Goal: Transaction & Acquisition: Purchase product/service

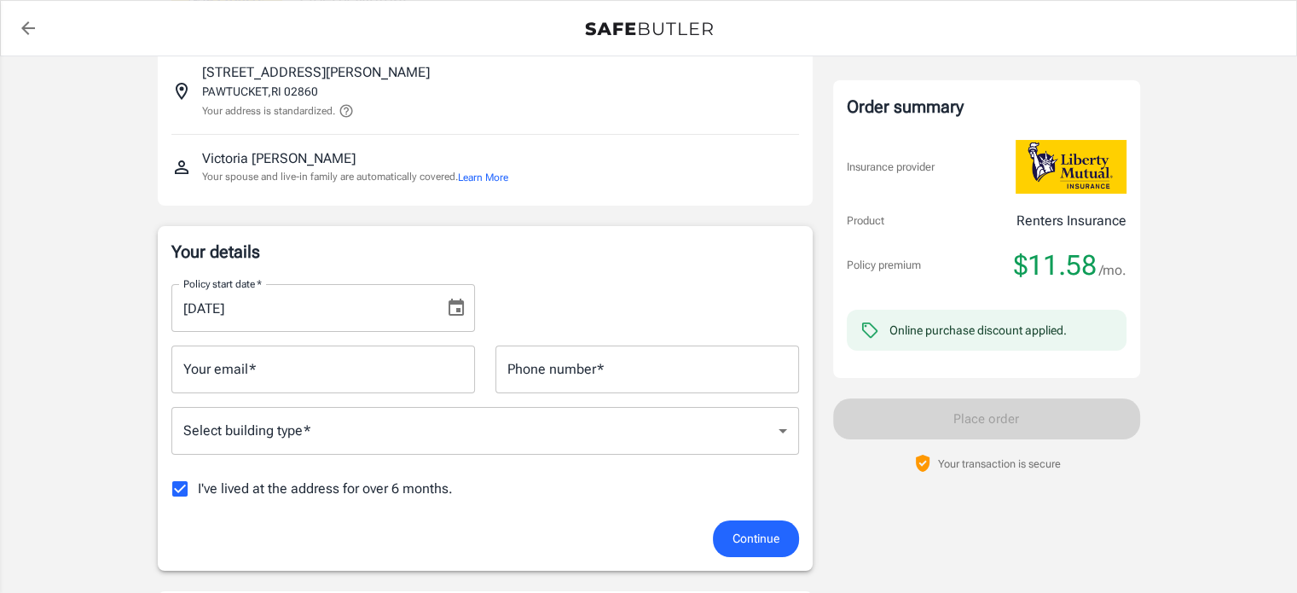
scroll to position [116, 0]
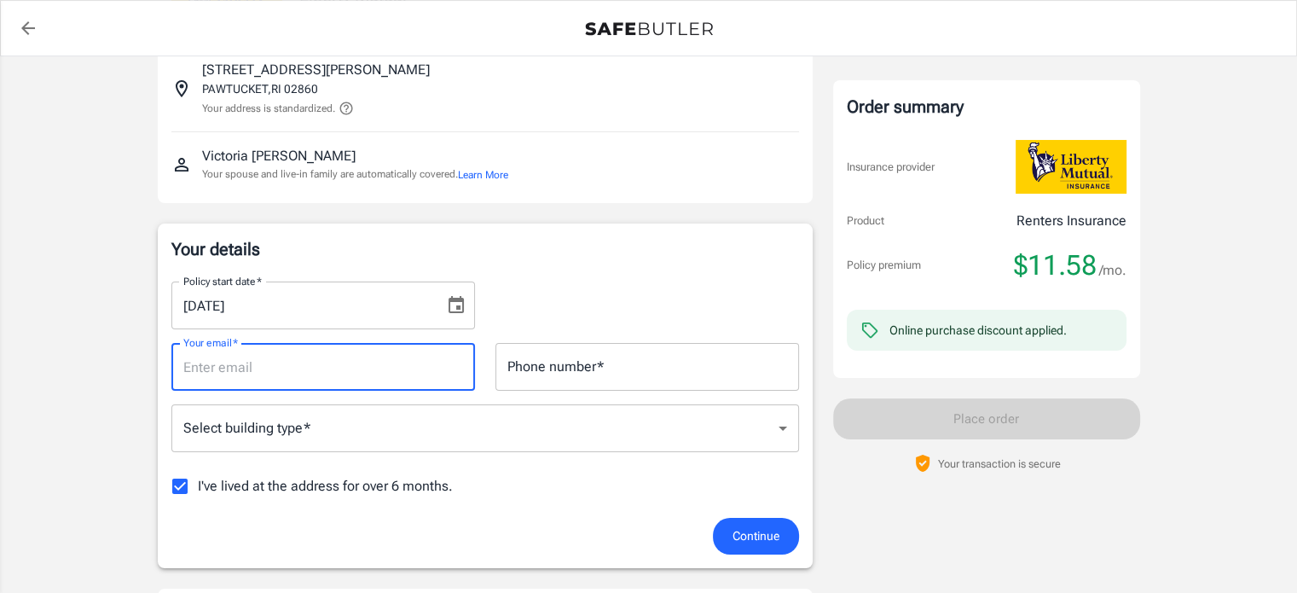
click at [387, 354] on input "Your email   *" at bounding box center [323, 367] width 304 height 48
type input "[EMAIL_ADDRESS][DOMAIN_NAME]"
click at [569, 377] on input "Phone number   *" at bounding box center [647, 367] width 304 height 48
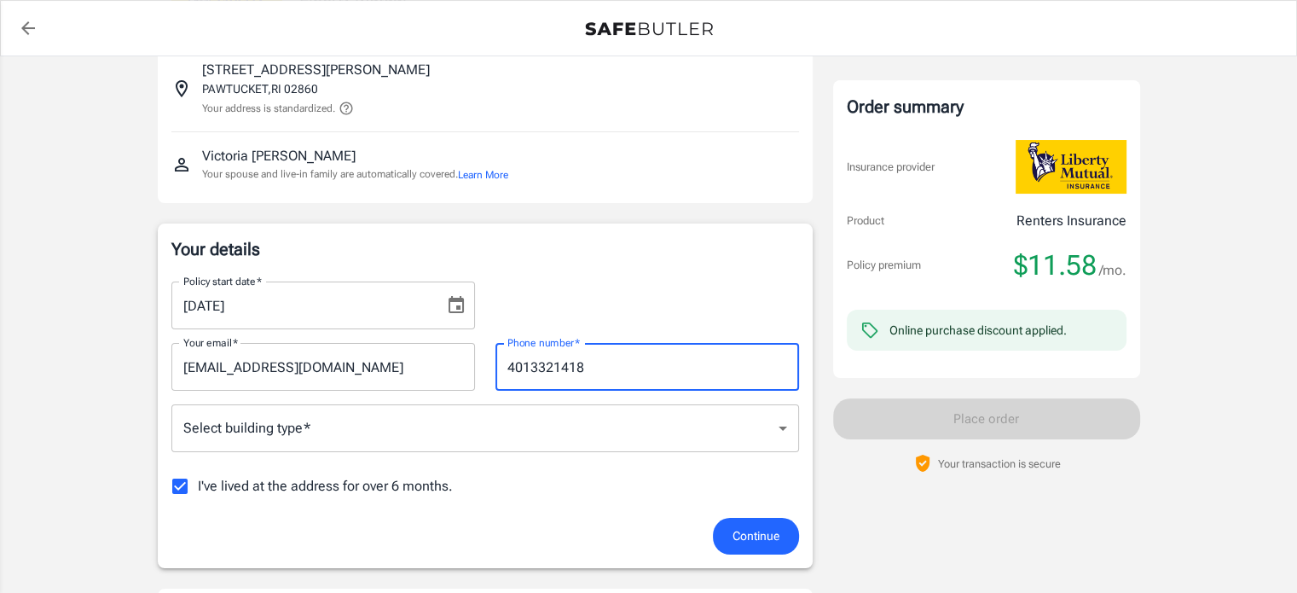
type input "4013321418"
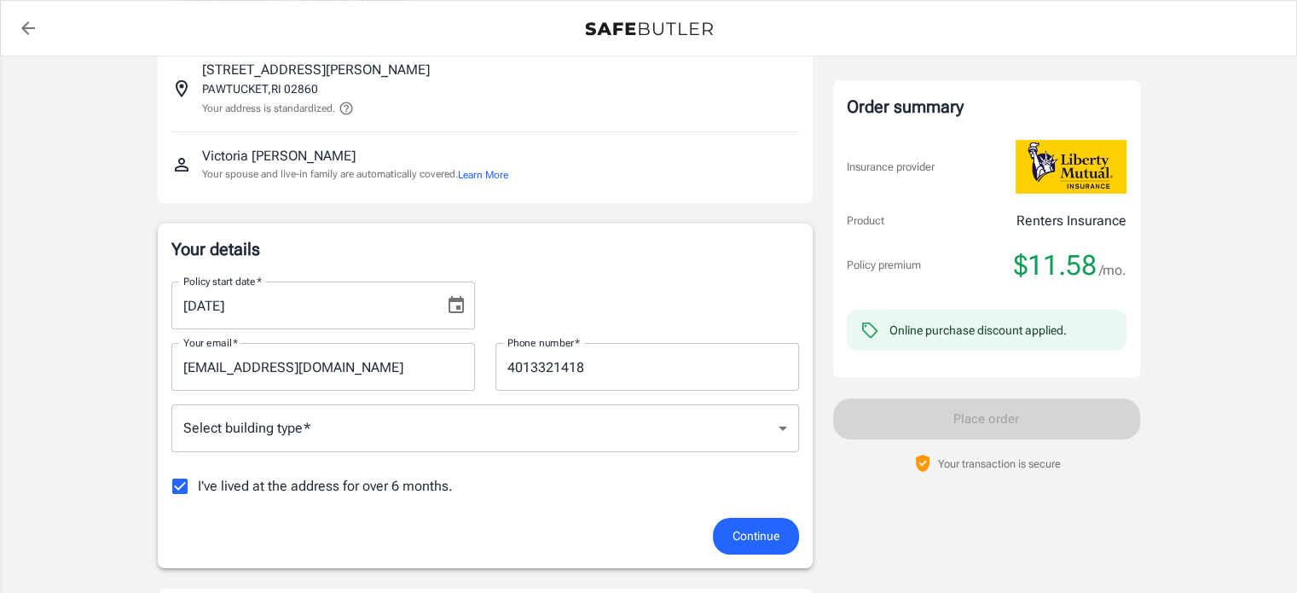
click at [424, 468] on label "I've lived at the address for over 6 months." at bounding box center [307, 486] width 291 height 36
click at [198, 468] on input "I've lived at the address for over 6 months." at bounding box center [180, 486] width 36 height 36
checkbox input "false"
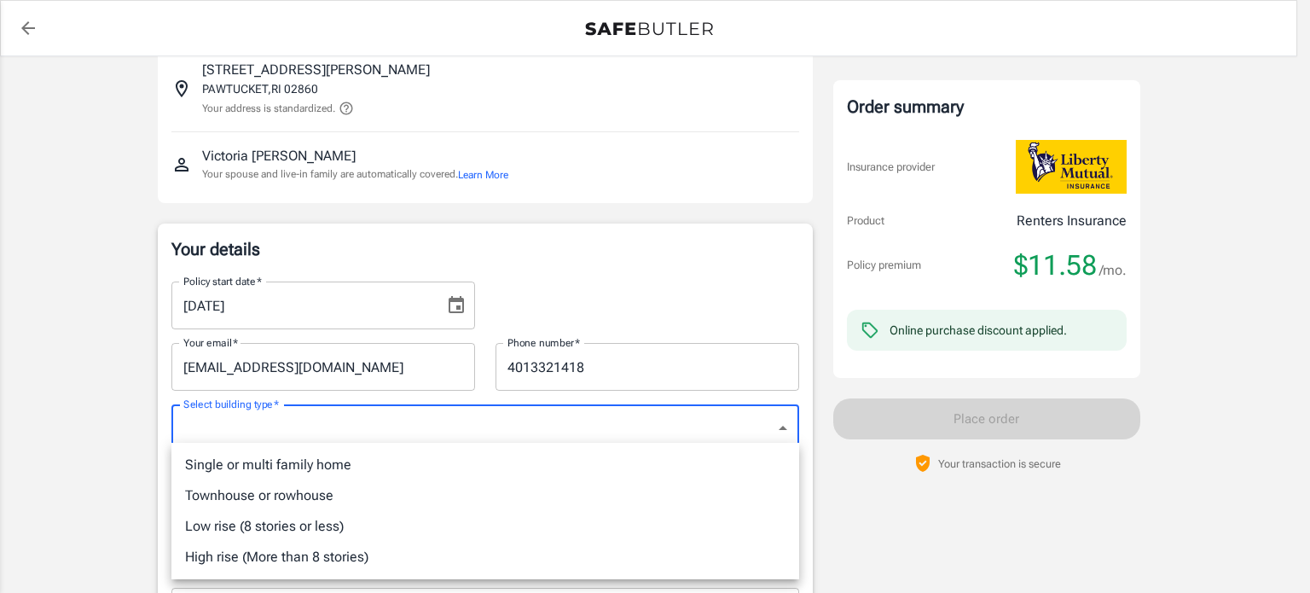
click at [375, 475] on li "Single or multi family home" at bounding box center [484, 464] width 627 height 31
type input "singlefamily"
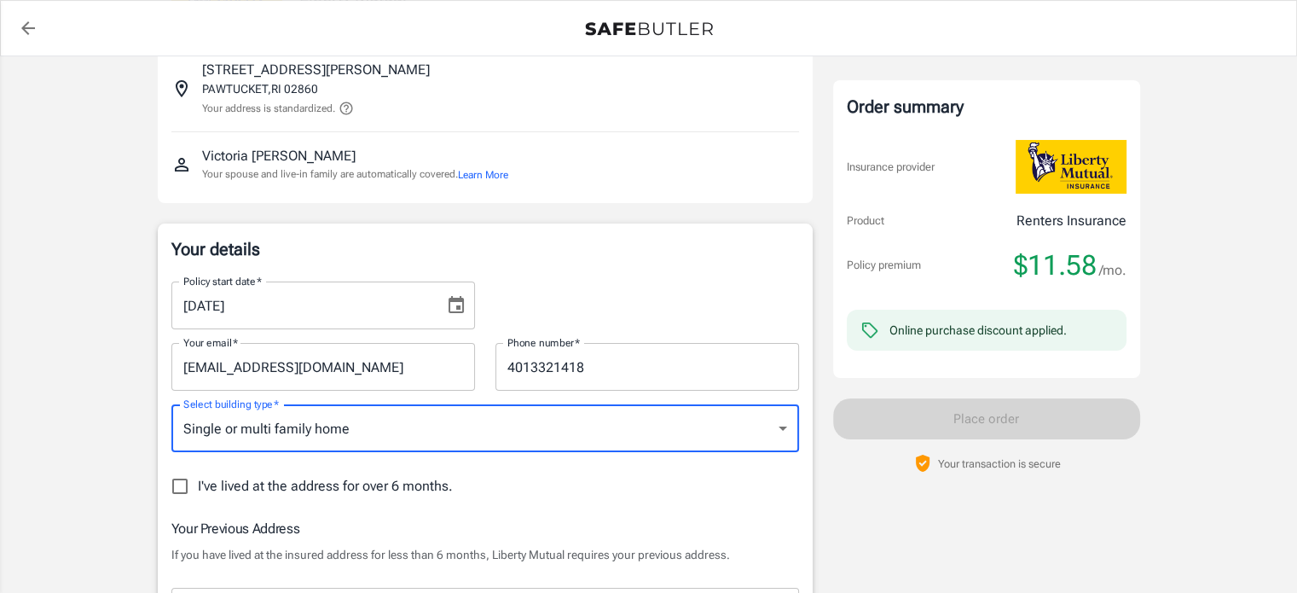
click at [246, 493] on span "I've lived at the address for over 6 months." at bounding box center [325, 486] width 255 height 20
click at [198, 493] on input "I've lived at the address for over 6 months." at bounding box center [180, 486] width 36 height 36
checkbox input "true"
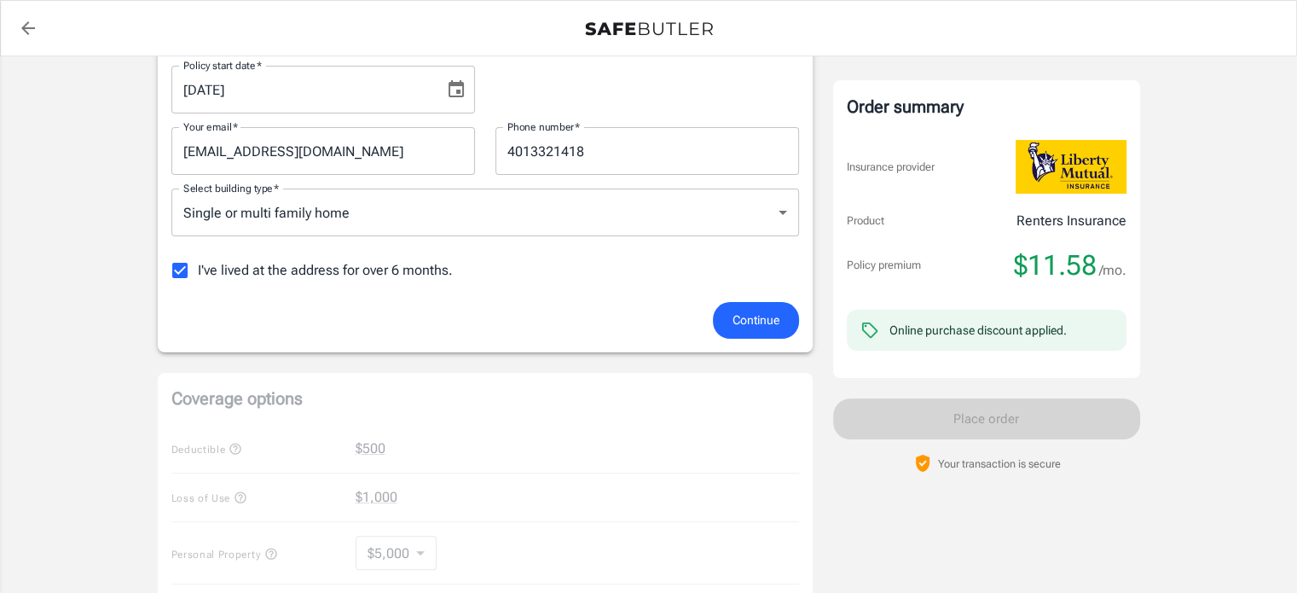
scroll to position [353, 0]
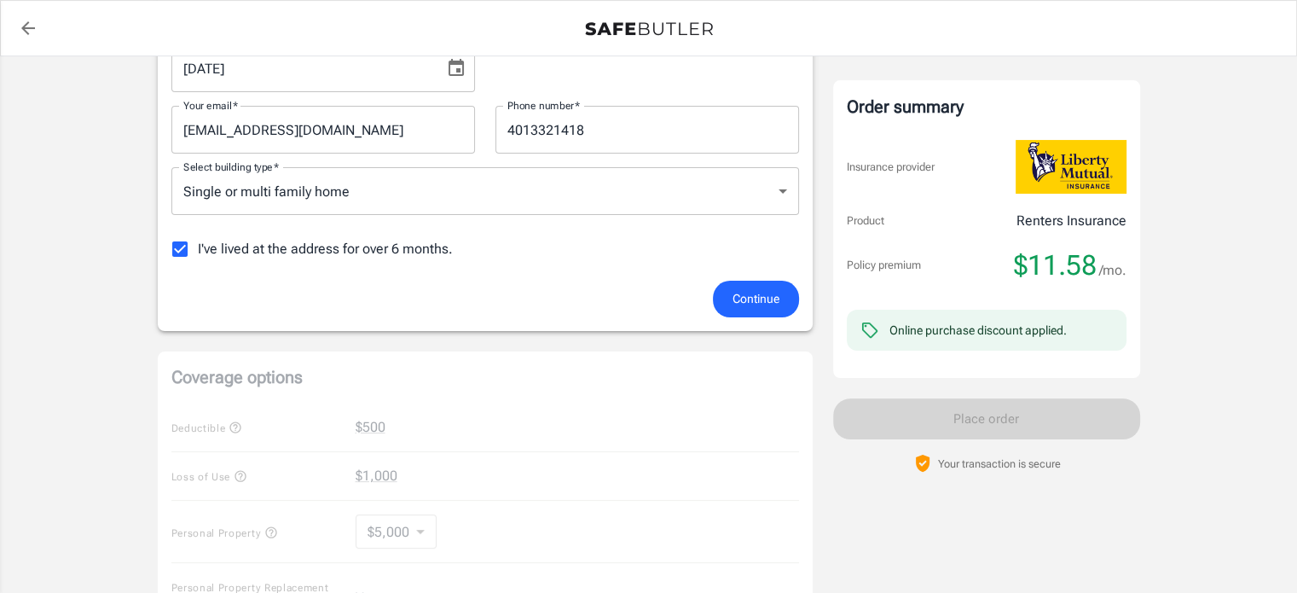
click at [774, 288] on span "Continue" at bounding box center [755, 298] width 47 height 21
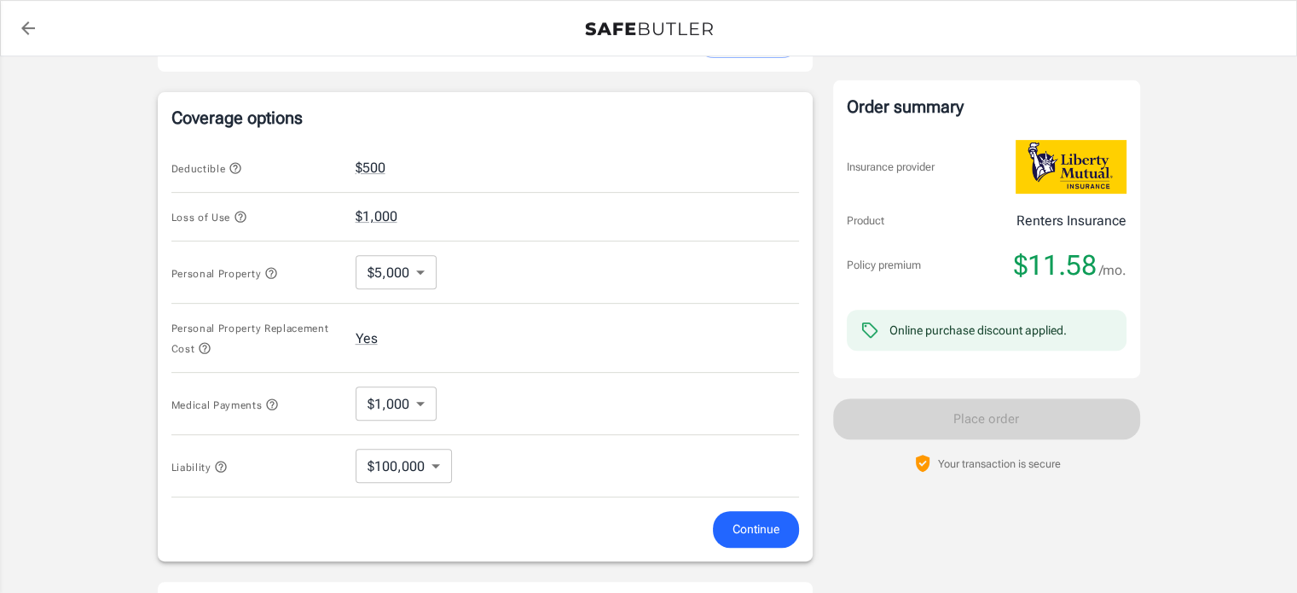
scroll to position [655, 0]
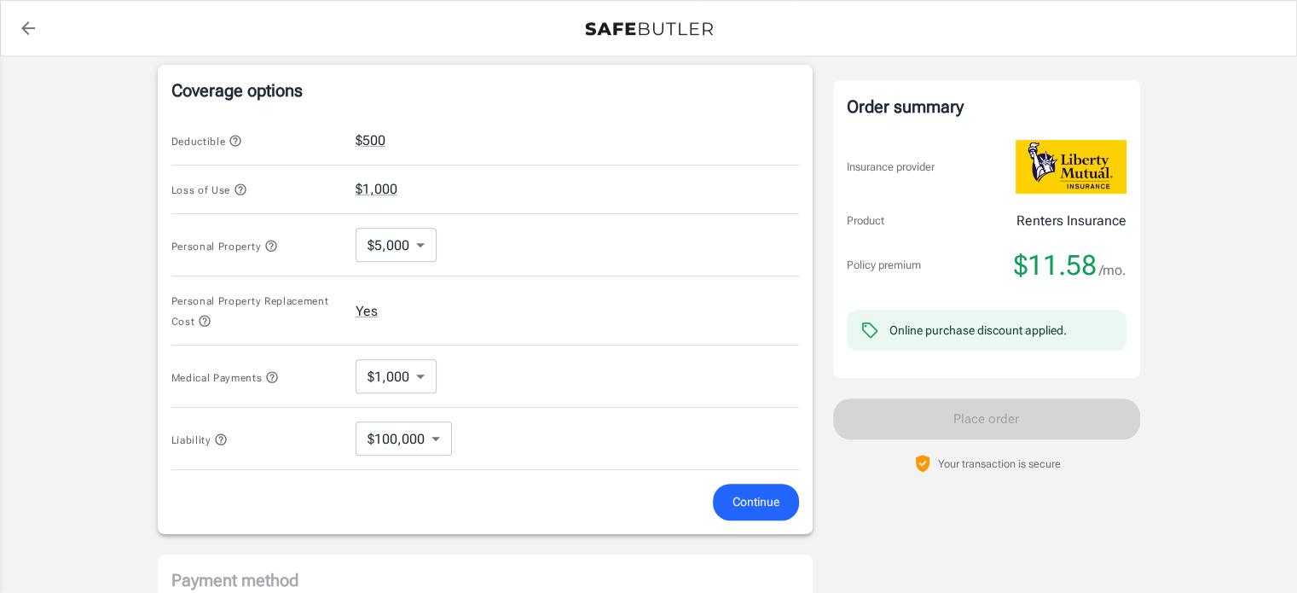
click at [754, 505] on span "Continue" at bounding box center [755, 501] width 47 height 21
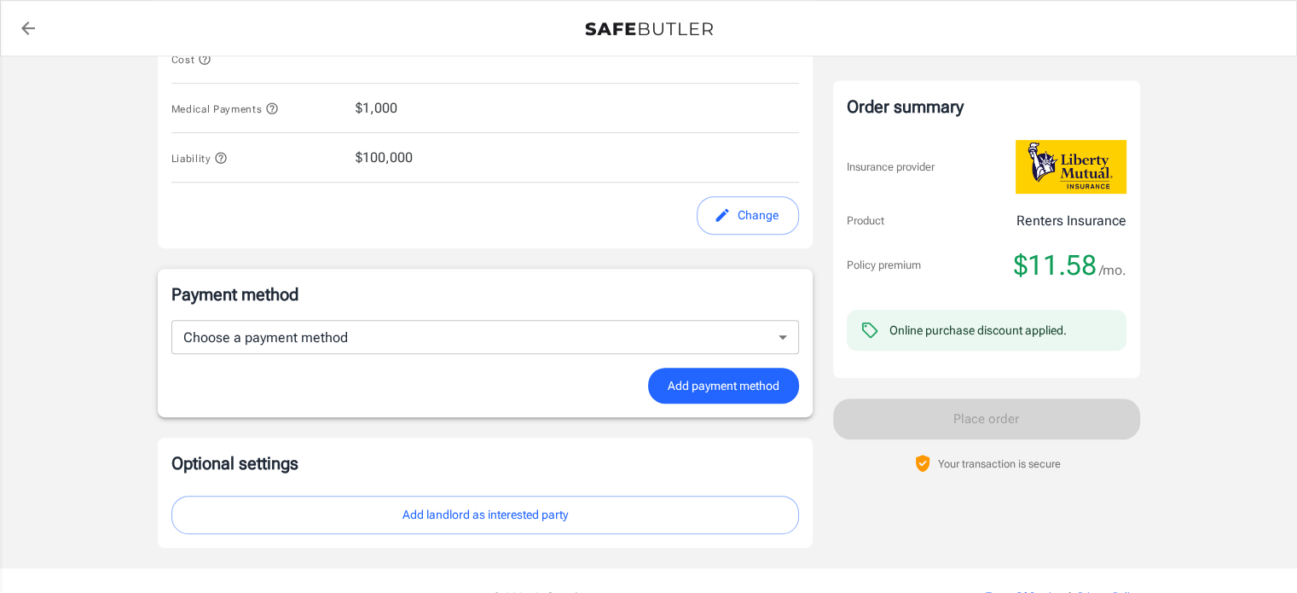
scroll to position [949, 0]
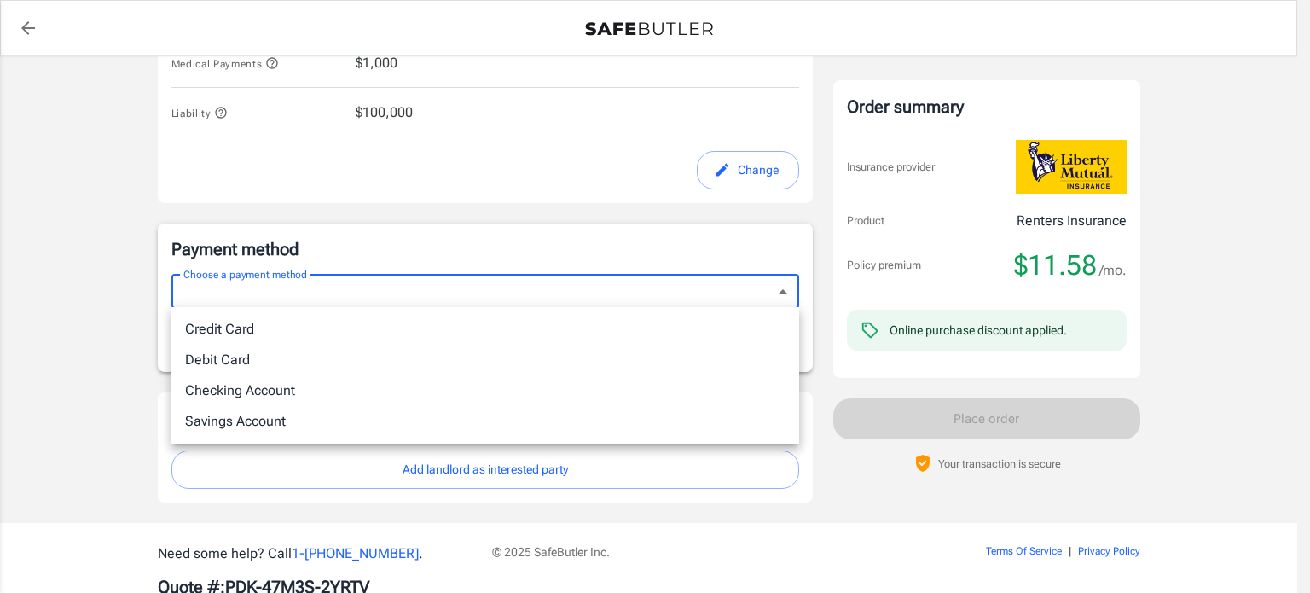
click at [422, 353] on li "Debit Card" at bounding box center [484, 359] width 627 height 31
type input "debit"
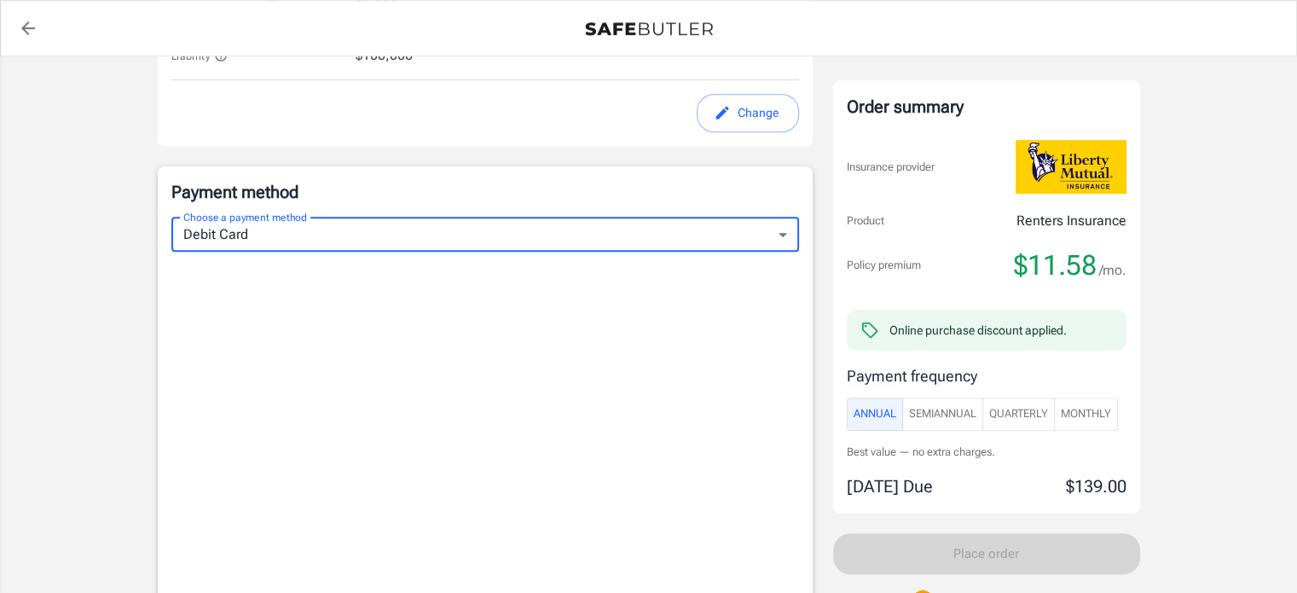
scroll to position [1033, 0]
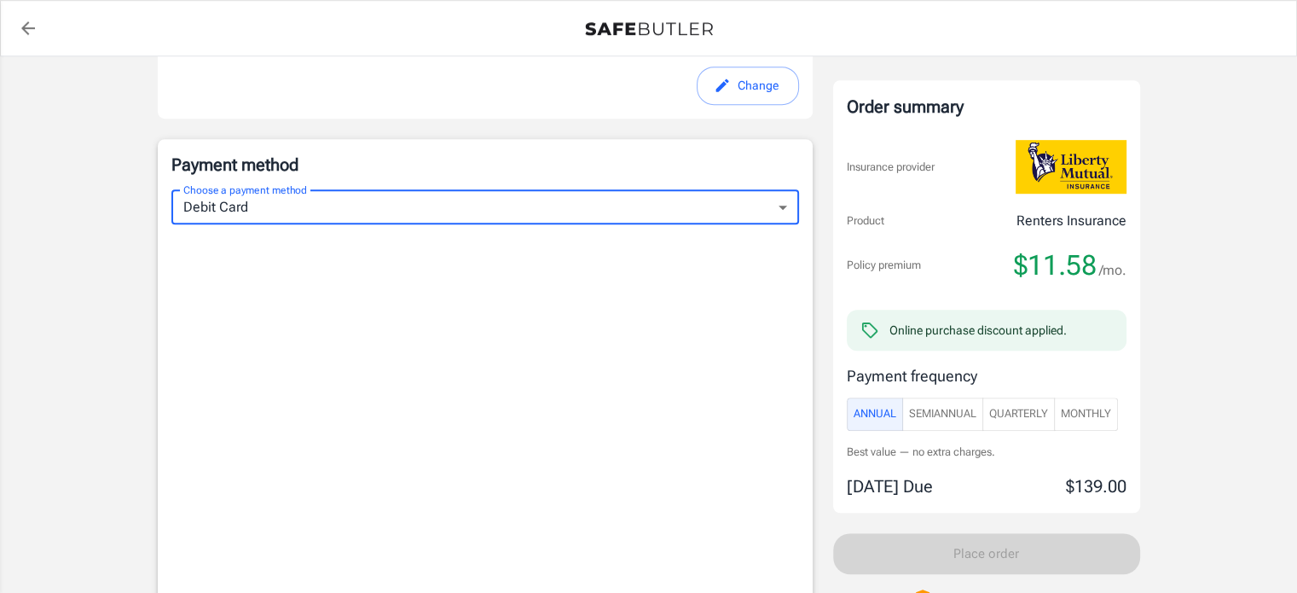
click at [1107, 415] on span "Monthly" at bounding box center [1086, 414] width 50 height 20
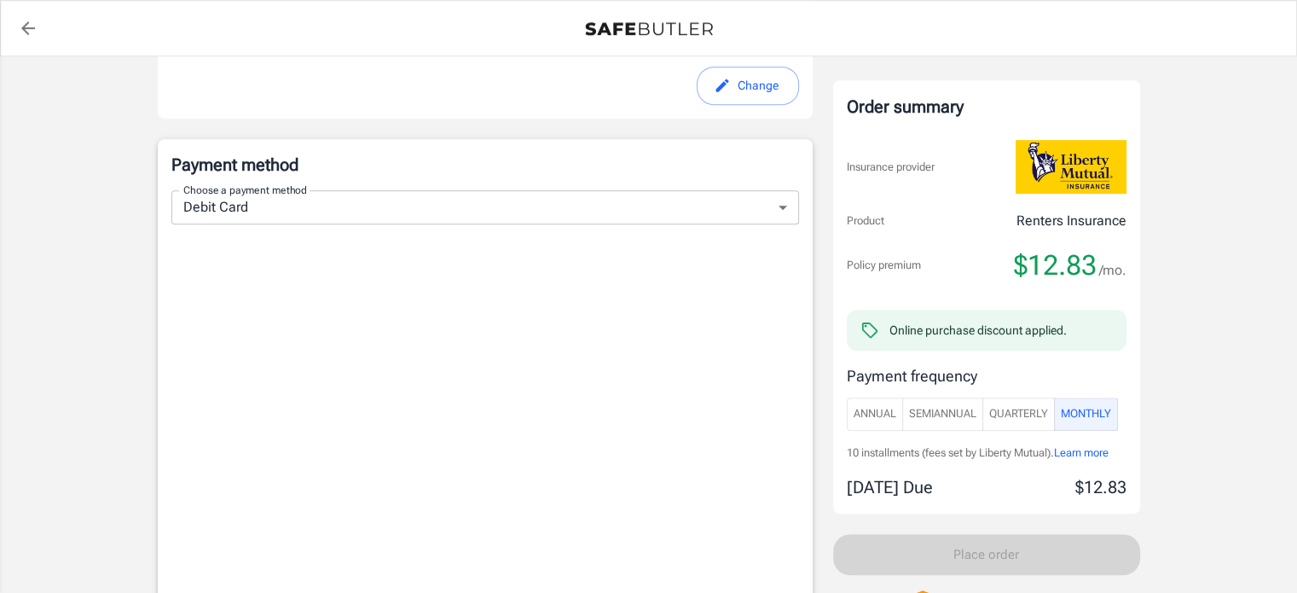
click at [852, 403] on button "Annual" at bounding box center [875, 413] width 56 height 33
click at [1078, 405] on span "Monthly" at bounding box center [1086, 414] width 50 height 20
click at [1011, 417] on span "Quarterly" at bounding box center [1018, 414] width 59 height 20
click at [963, 415] on span "SemiAnnual" at bounding box center [942, 414] width 67 height 20
click at [1025, 412] on span "Quarterly" at bounding box center [1018, 414] width 59 height 20
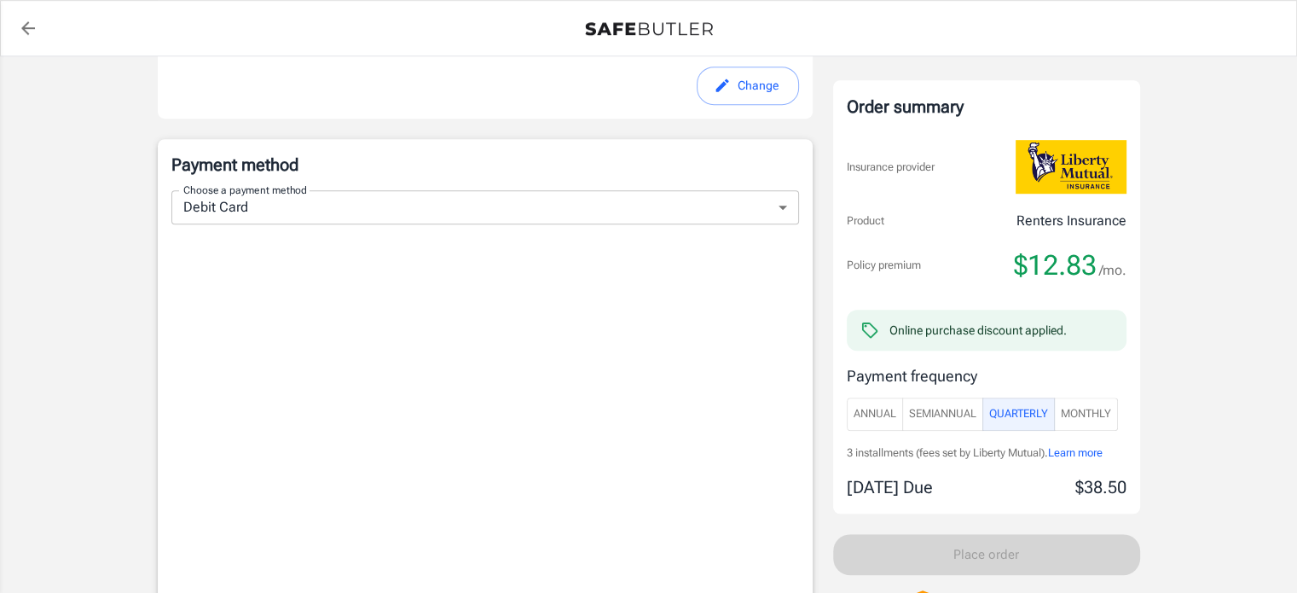
click at [1087, 415] on span "Monthly" at bounding box center [1086, 414] width 50 height 20
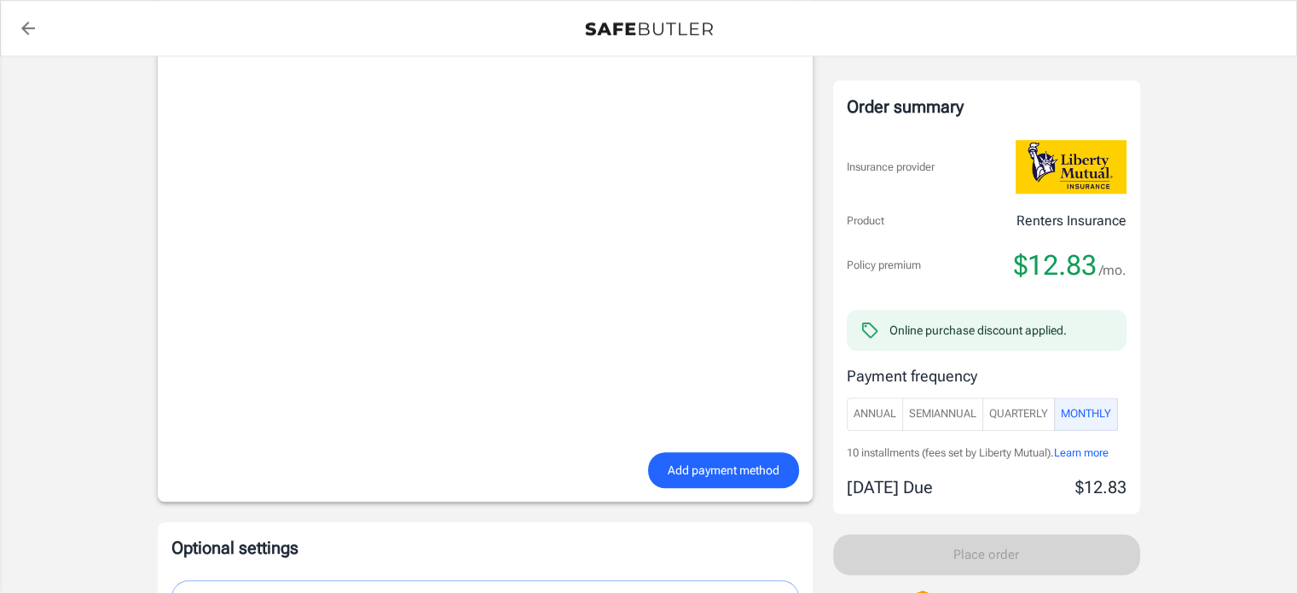
scroll to position [1272, 0]
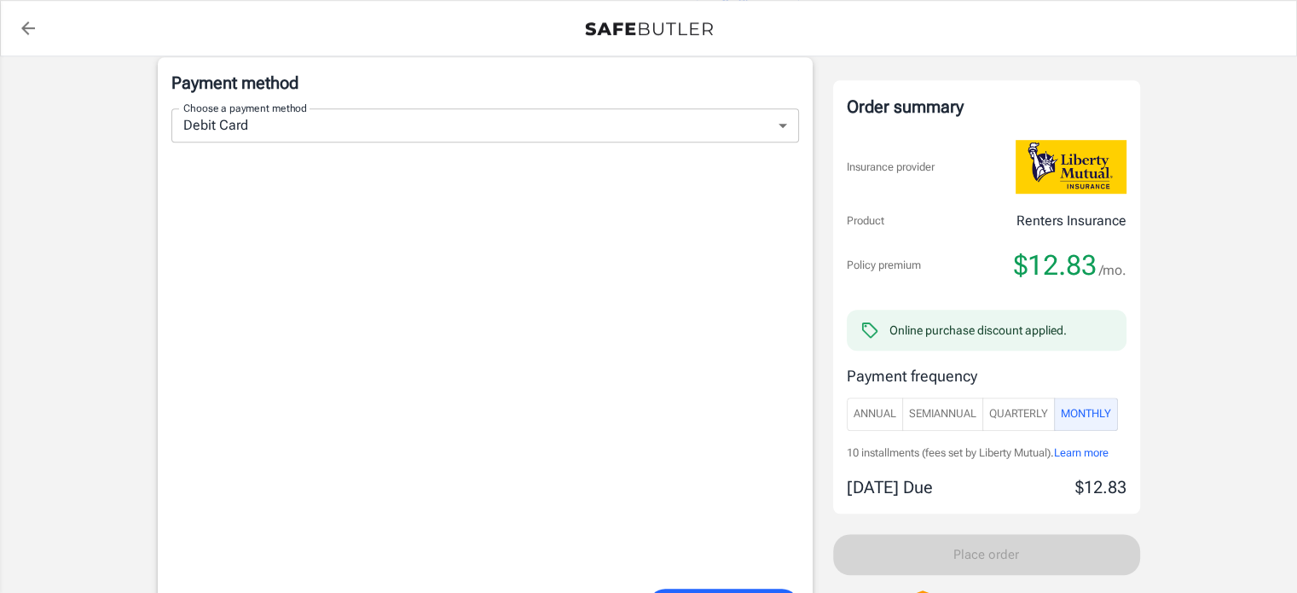
scroll to position [1428, 0]
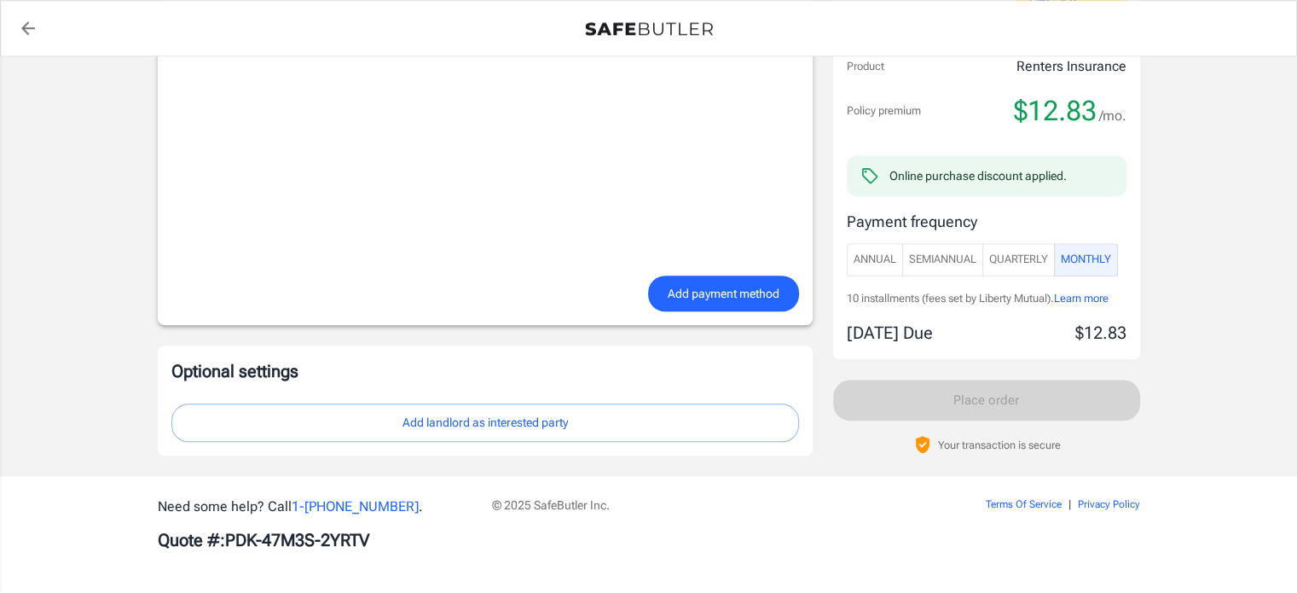
click at [556, 411] on button "Add landlord as interested party" at bounding box center [484, 422] width 627 height 38
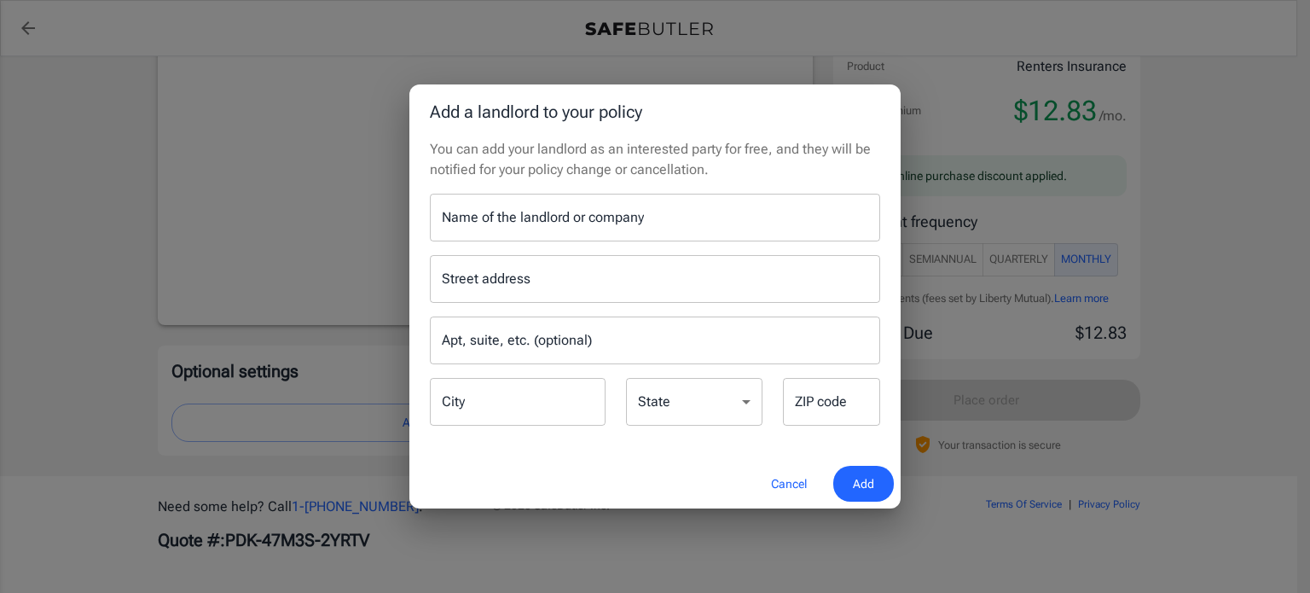
click at [566, 222] on input "Name of the landlord or company" at bounding box center [655, 218] width 450 height 48
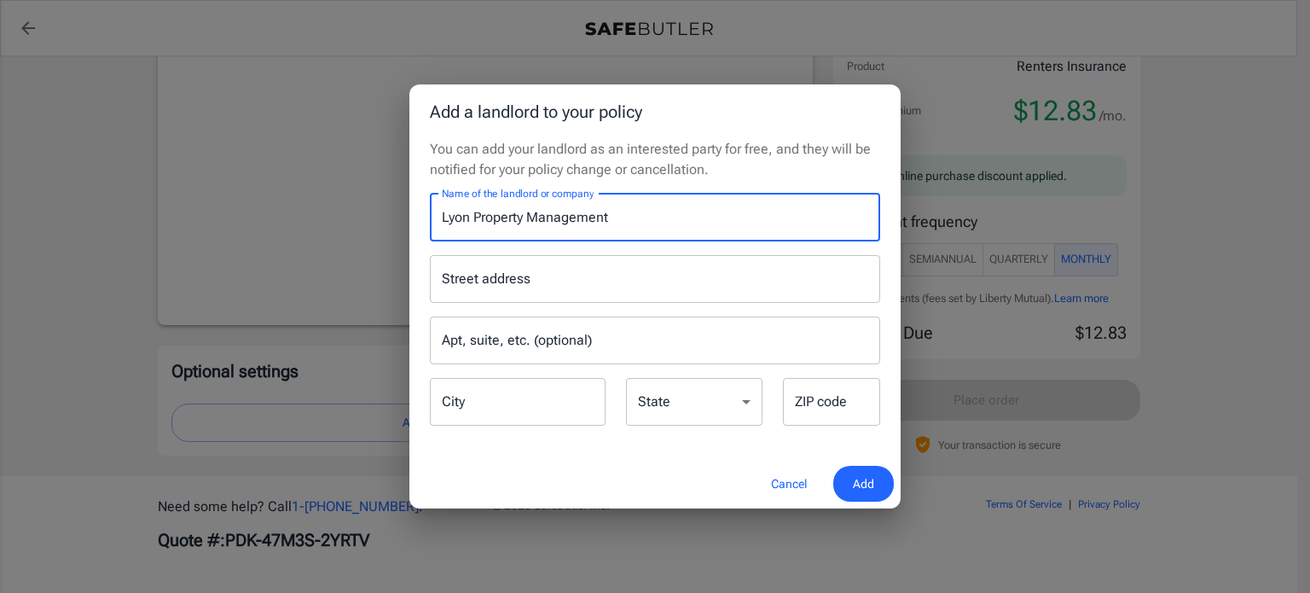
type input "Lyon Property Management"
click at [546, 282] on input "Street address" at bounding box center [654, 279] width 435 height 32
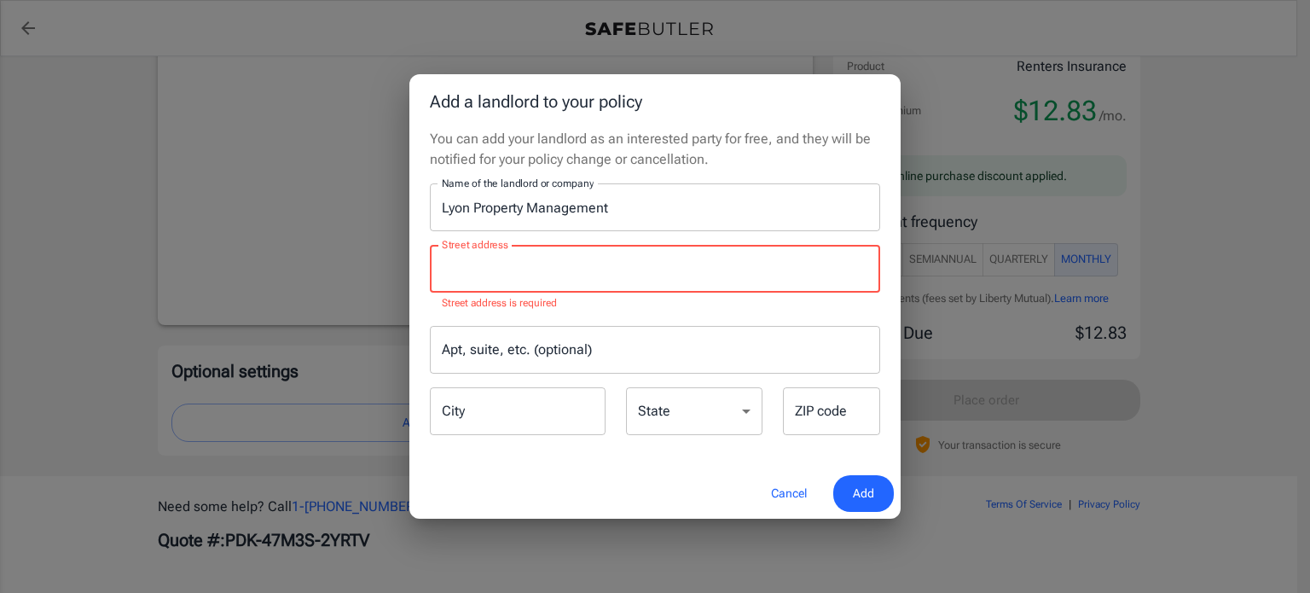
paste input "[STREET_ADDRESS],"
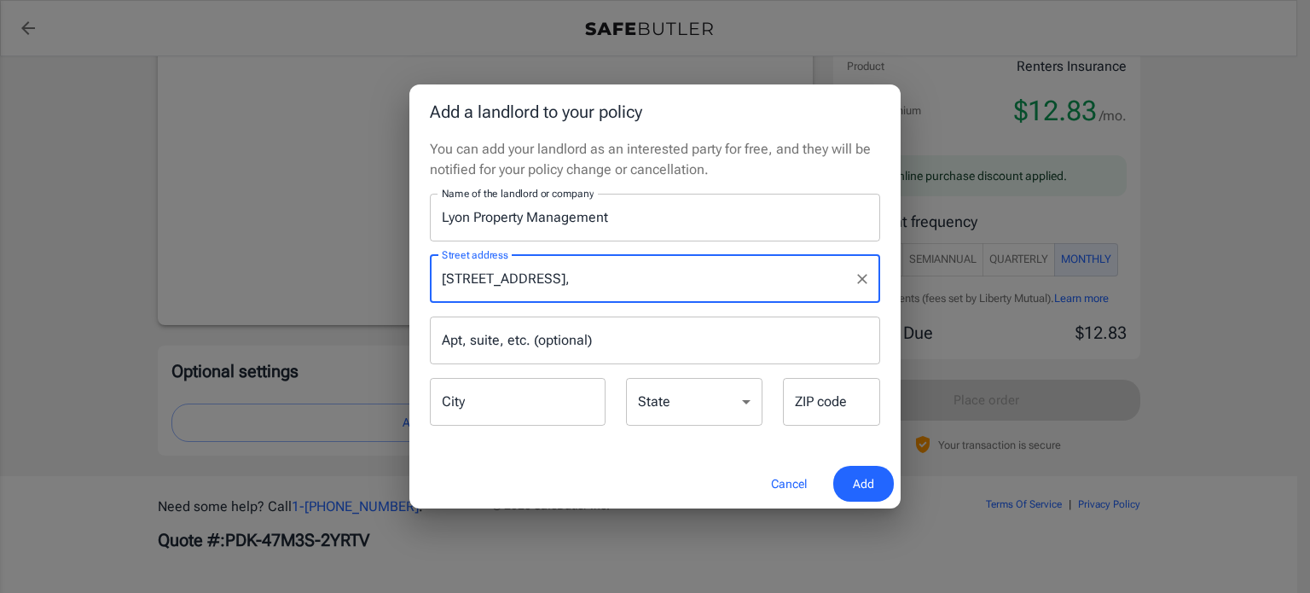
type input "[STREET_ADDRESS]"
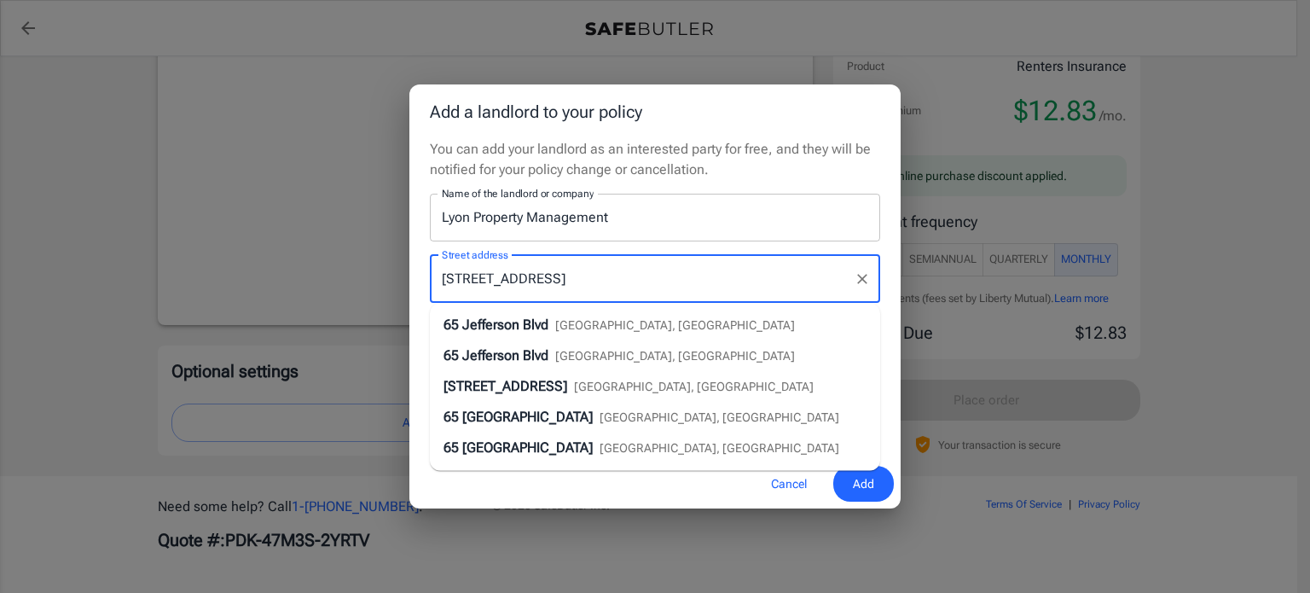
click at [570, 315] on div "[STREET_ADDRESS]" at bounding box center [618, 325] width 351 height 20
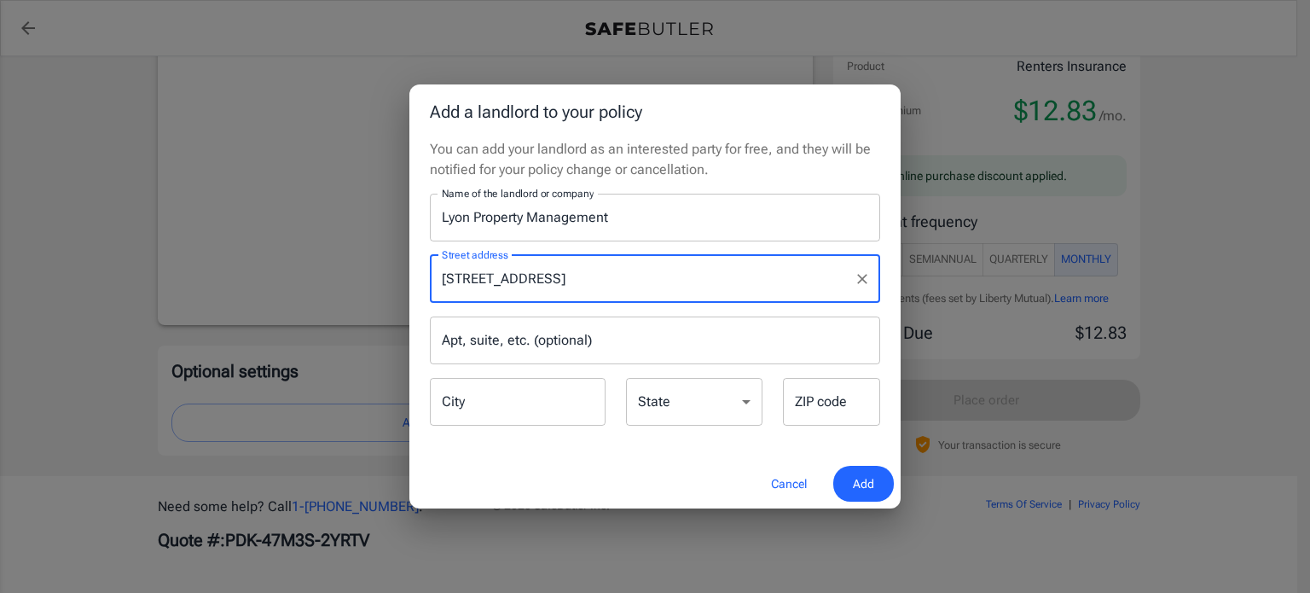
type input "Warwick"
select select "RI"
type input "02888"
type input "[STREET_ADDRESS]"
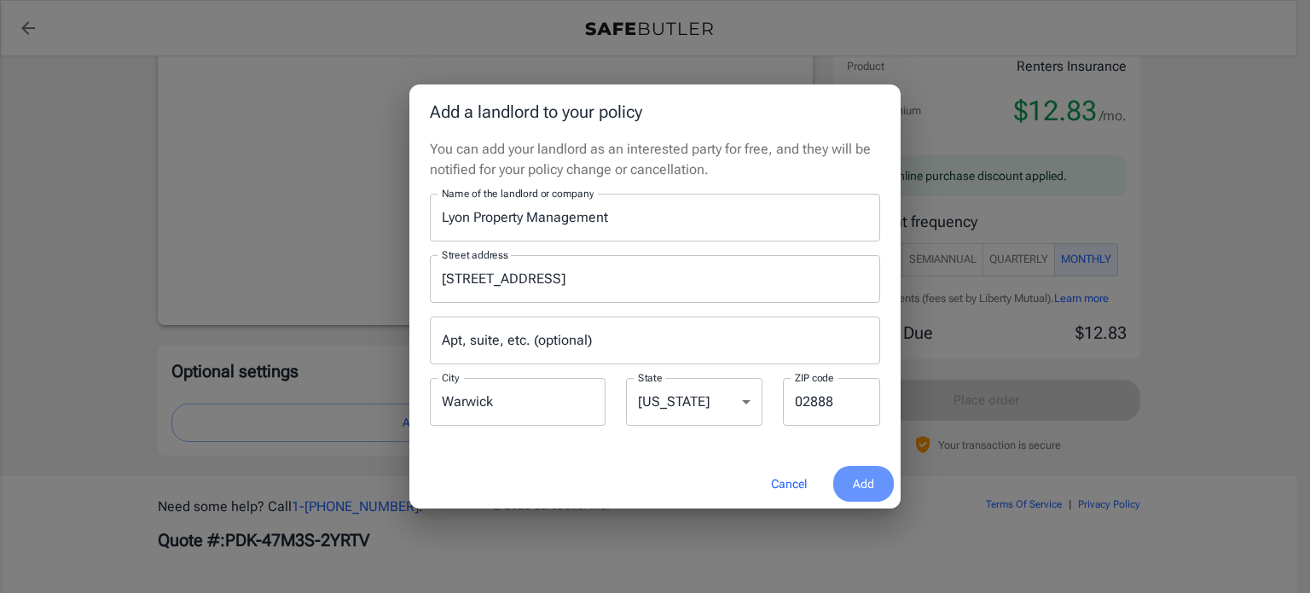
click at [849, 490] on button "Add" at bounding box center [863, 483] width 61 height 37
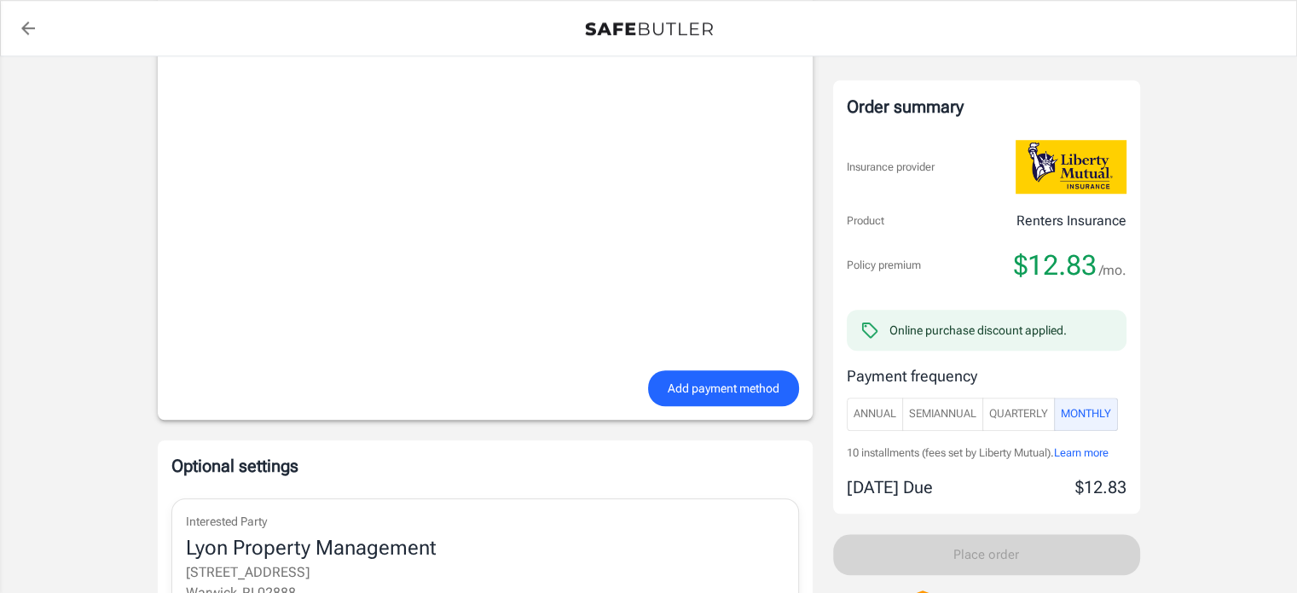
scroll to position [1367, 0]
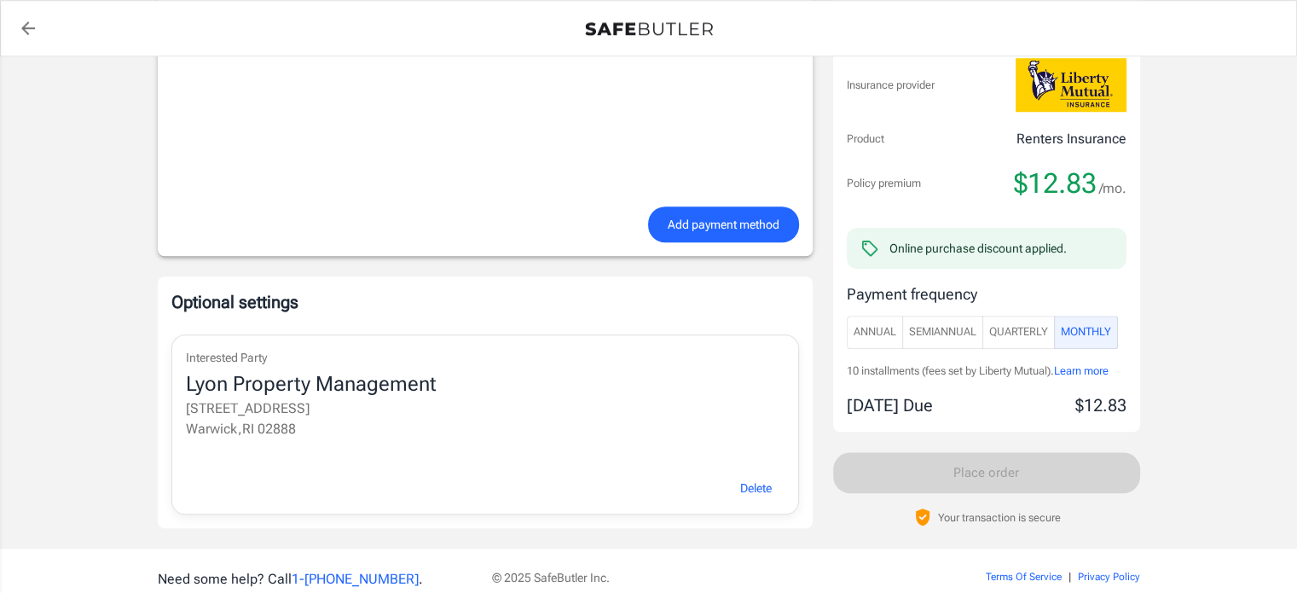
scroll to position [1570, 0]
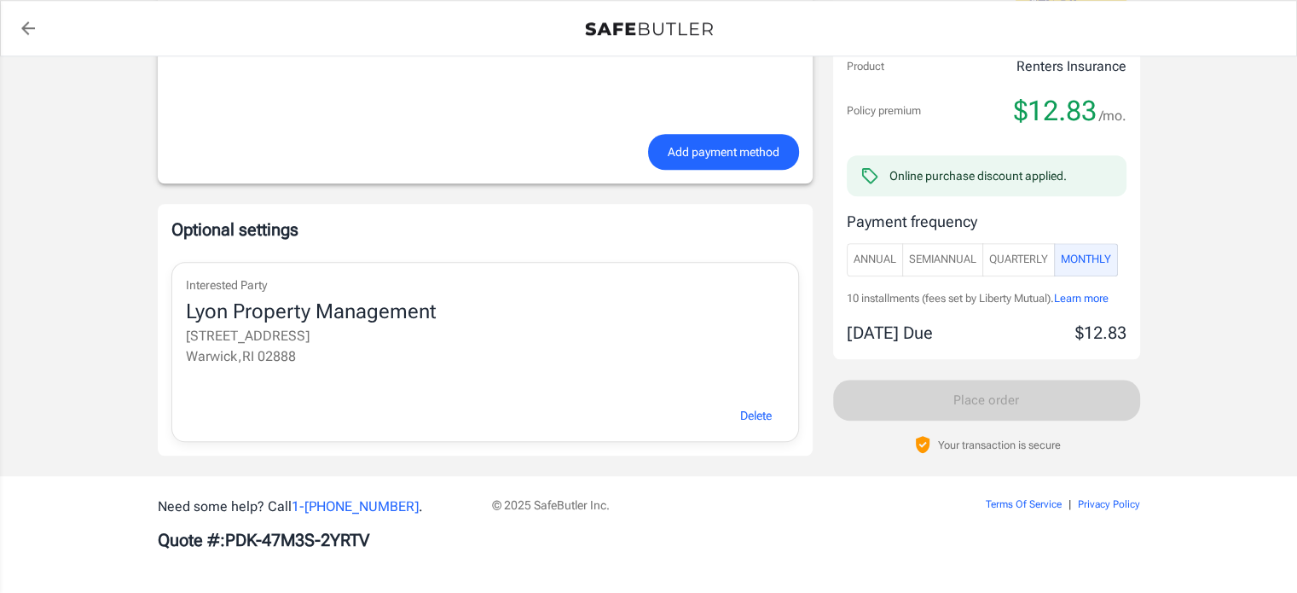
click at [999, 393] on div "Order summary Insurance provider Product Renters Insurance Policy premium $12.8…" at bounding box center [986, 190] width 307 height 529
click at [721, 166] on button "Add payment method" at bounding box center [723, 152] width 151 height 37
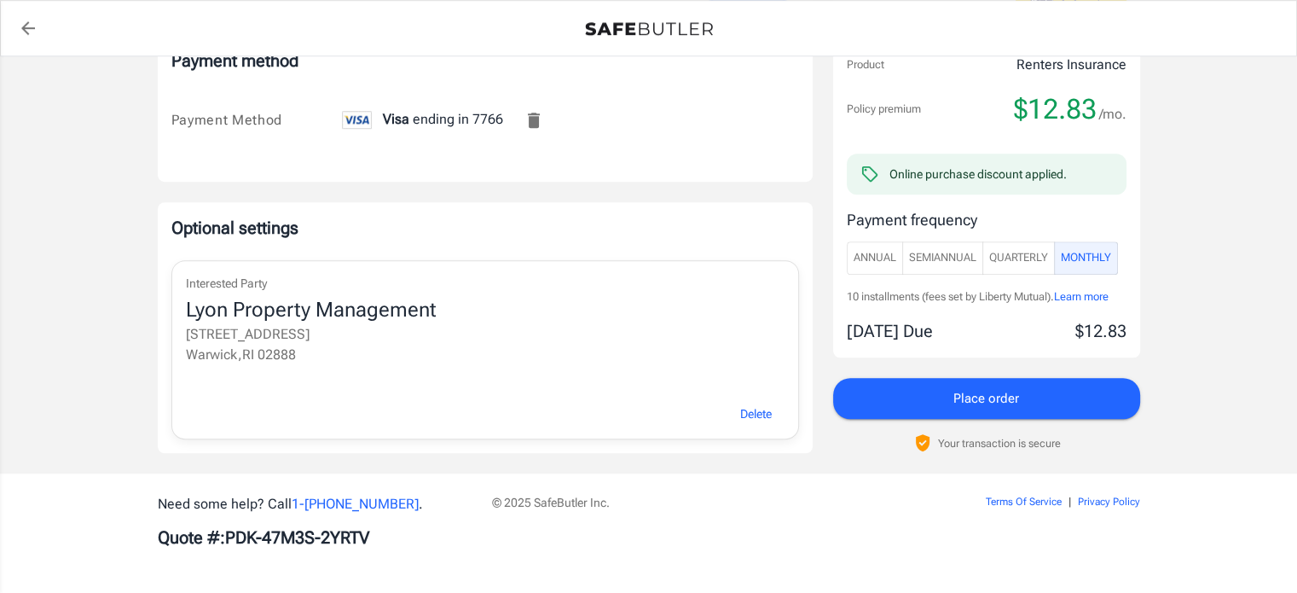
scroll to position [1136, 0]
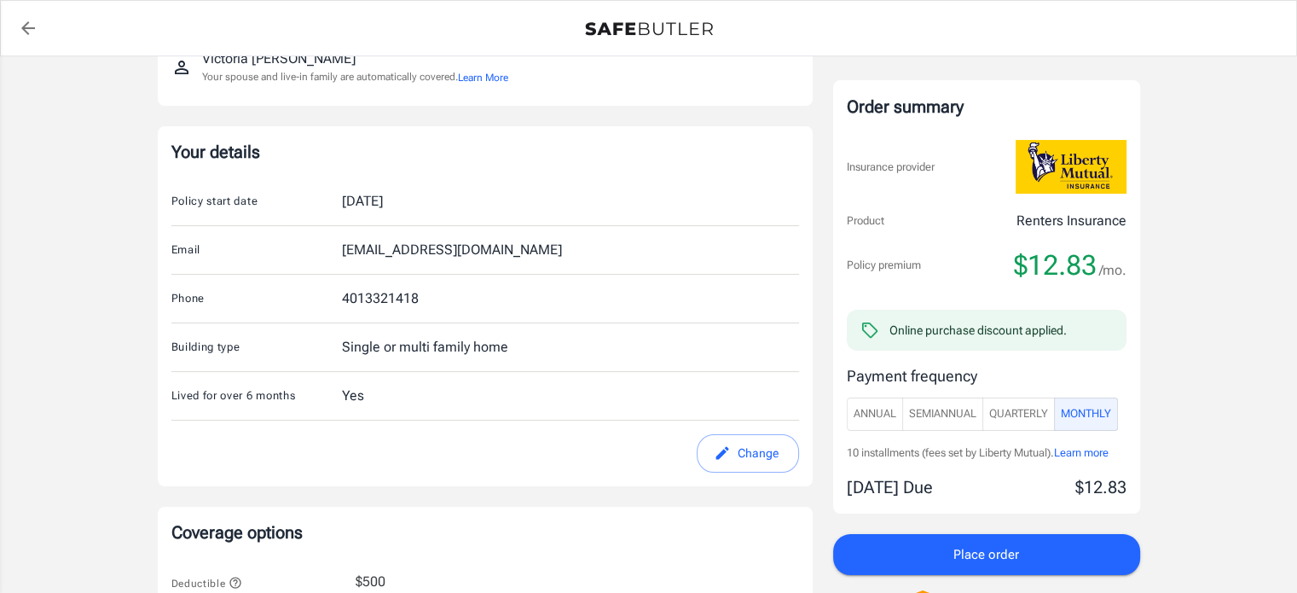
scroll to position [211, 0]
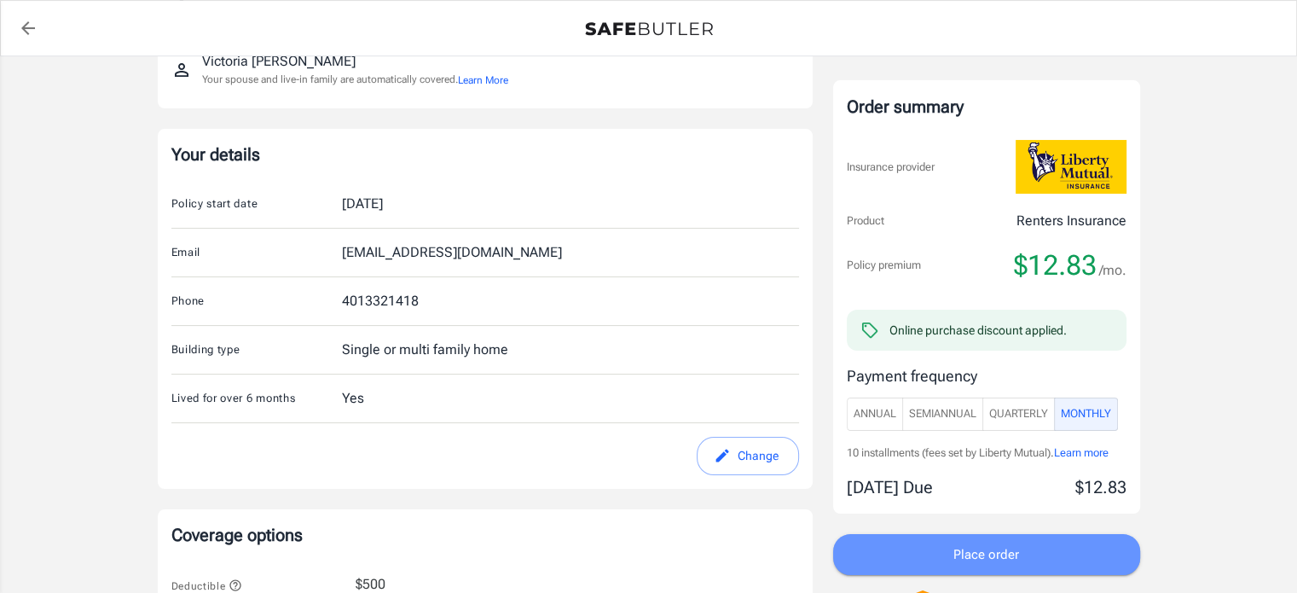
click at [1026, 546] on button "Place order" at bounding box center [986, 554] width 307 height 41
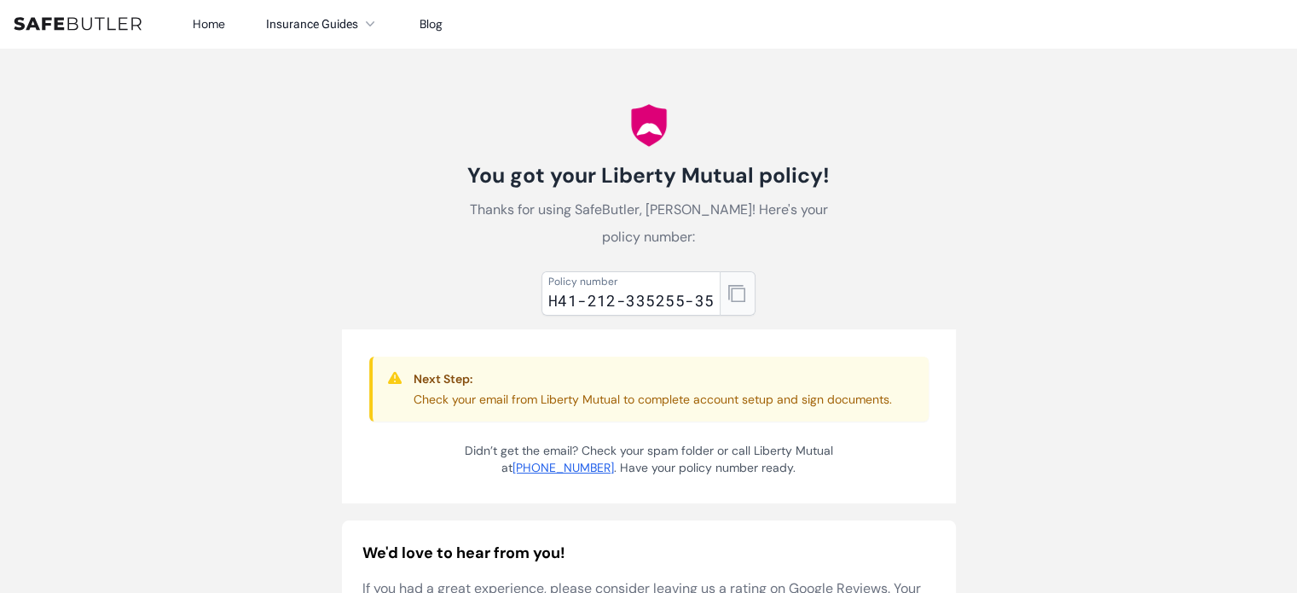
click at [739, 297] on icon "button" at bounding box center [736, 293] width 17 height 17
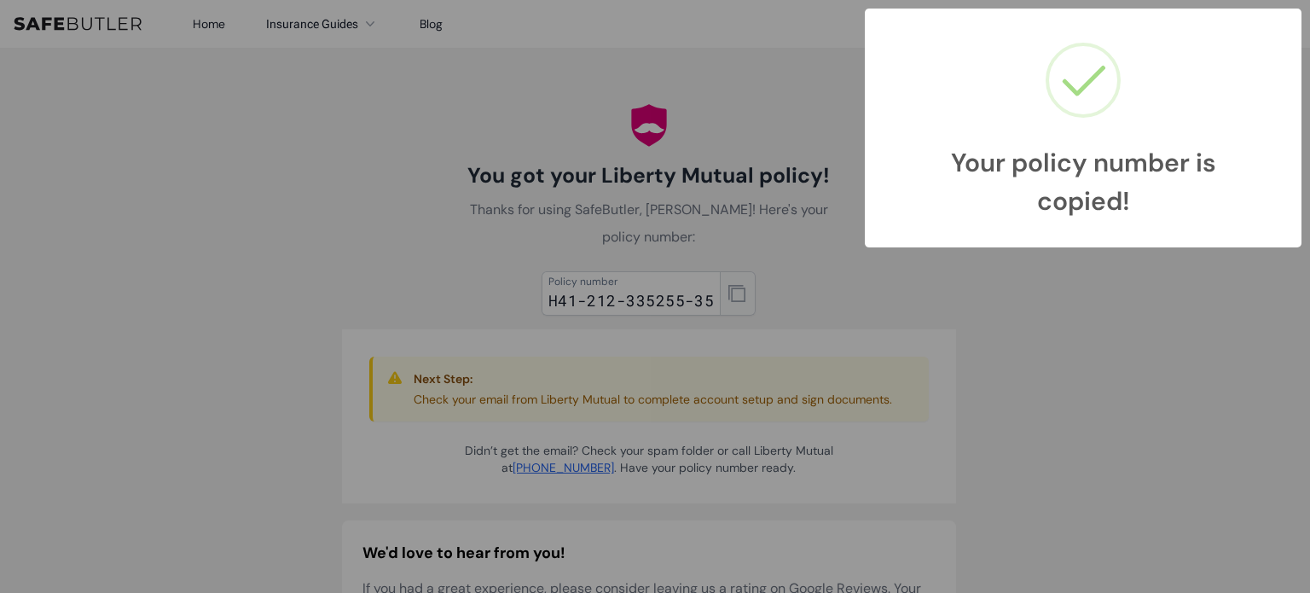
click at [739, 297] on div "Your policy number is copied! × OK Cancel" at bounding box center [655, 296] width 1310 height 593
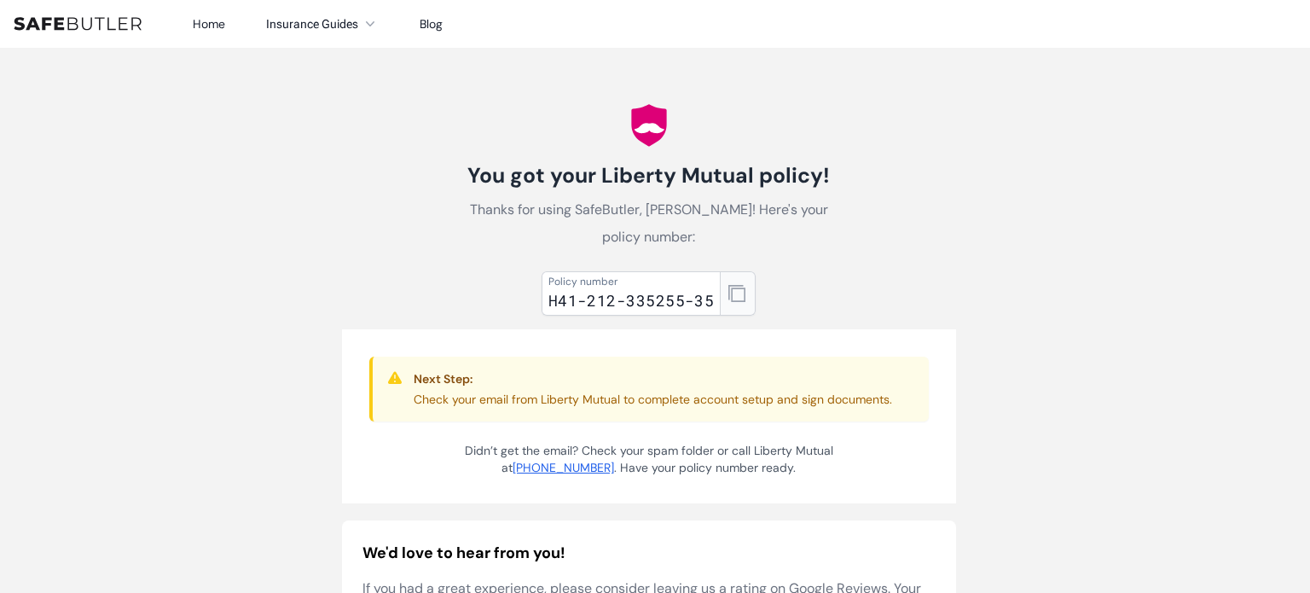
click at [739, 297] on div "Your policy number is copied! × OK Cancel" at bounding box center [655, 296] width 1310 height 593
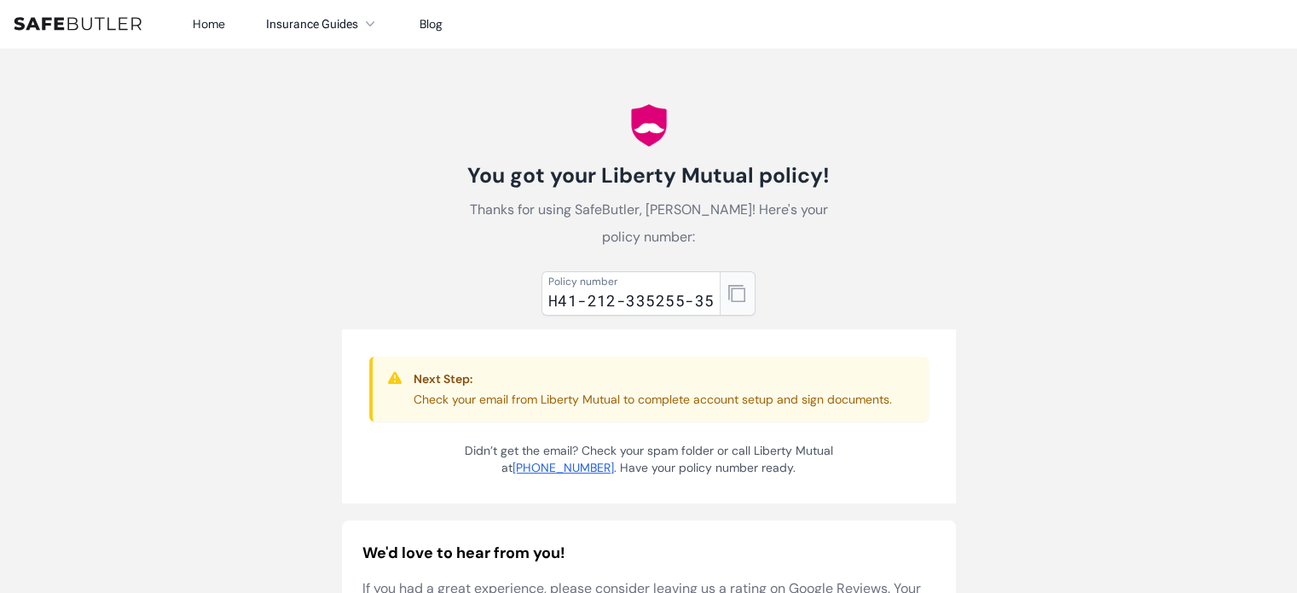
click at [739, 297] on icon "button" at bounding box center [736, 293] width 17 height 17
